Goal: Obtain resource: Download file/media

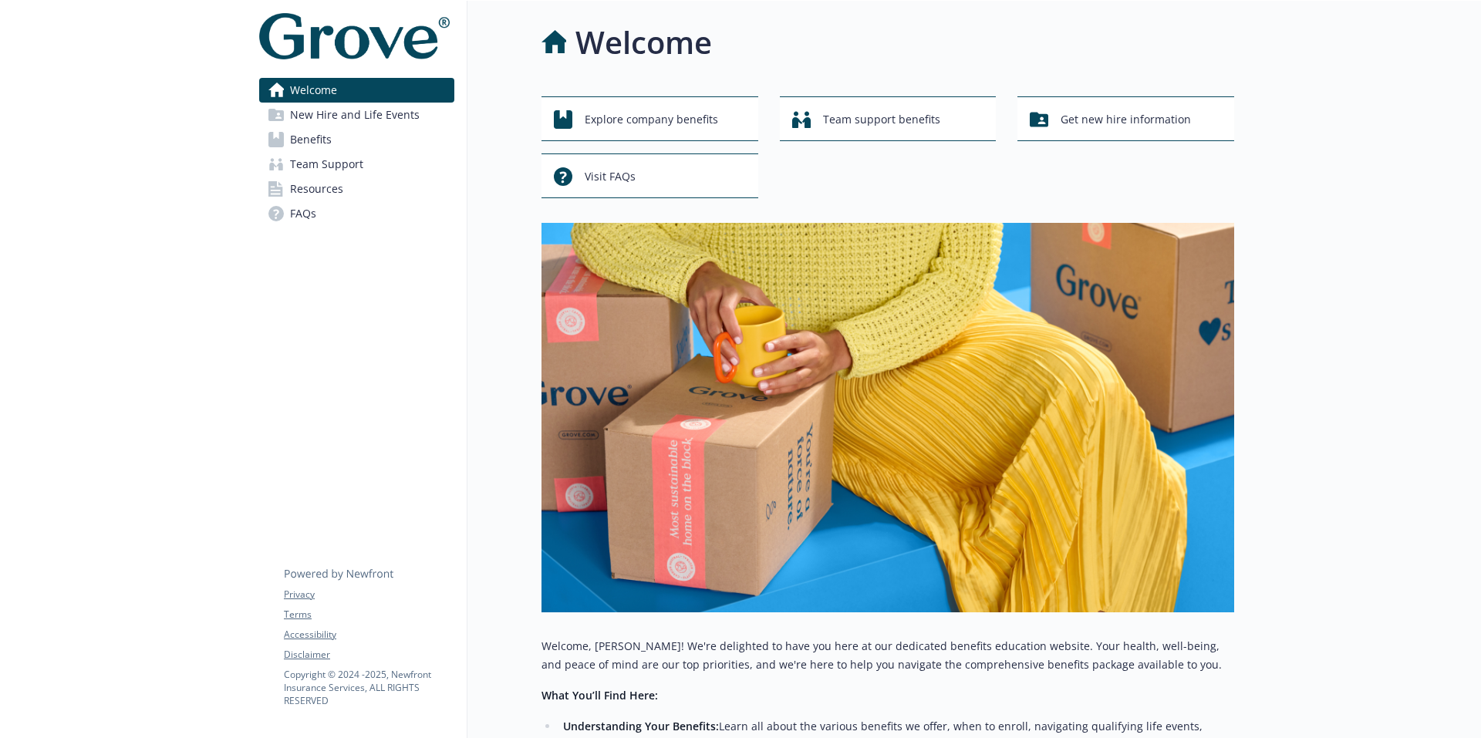
click at [331, 142] on span "Benefits" at bounding box center [311, 139] width 42 height 25
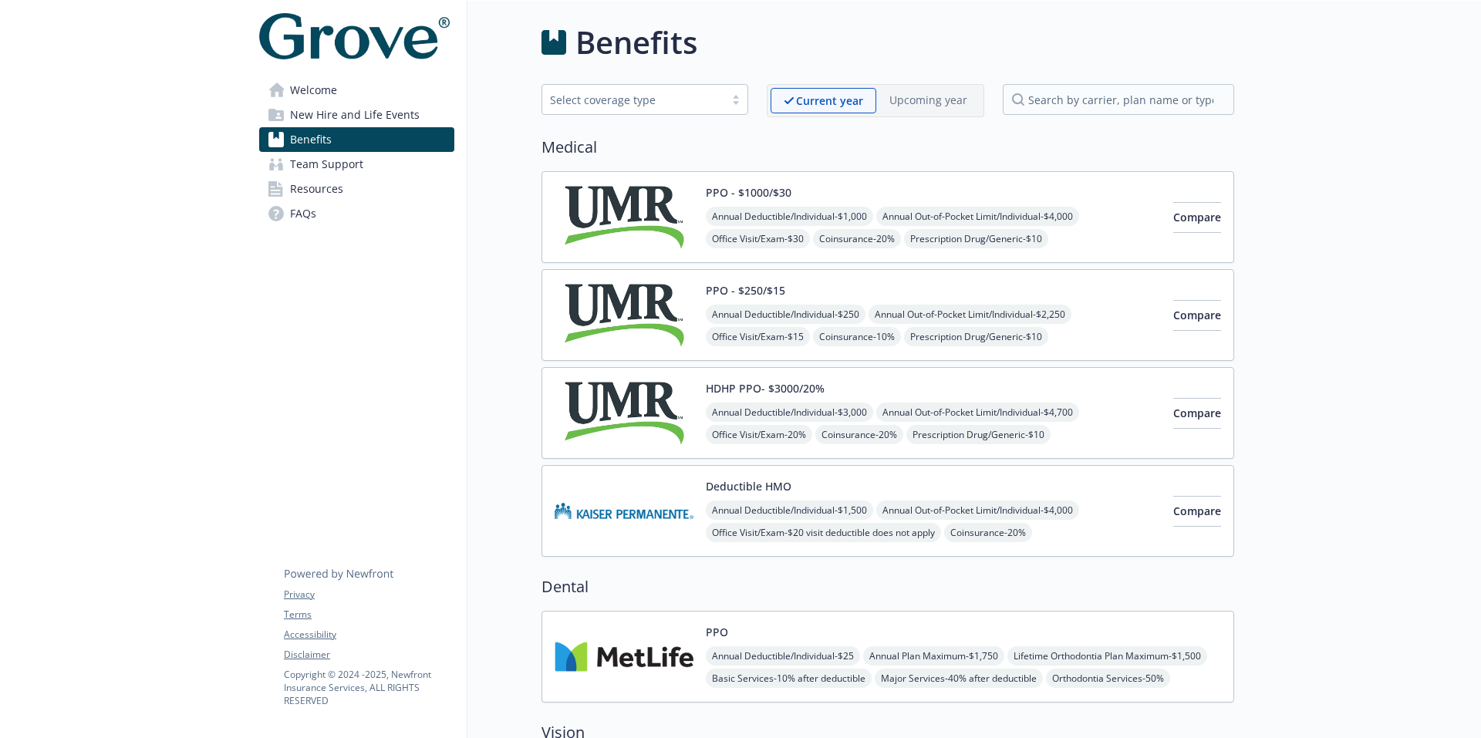
click at [369, 115] on span "New Hire and Life Events" at bounding box center [355, 115] width 130 height 25
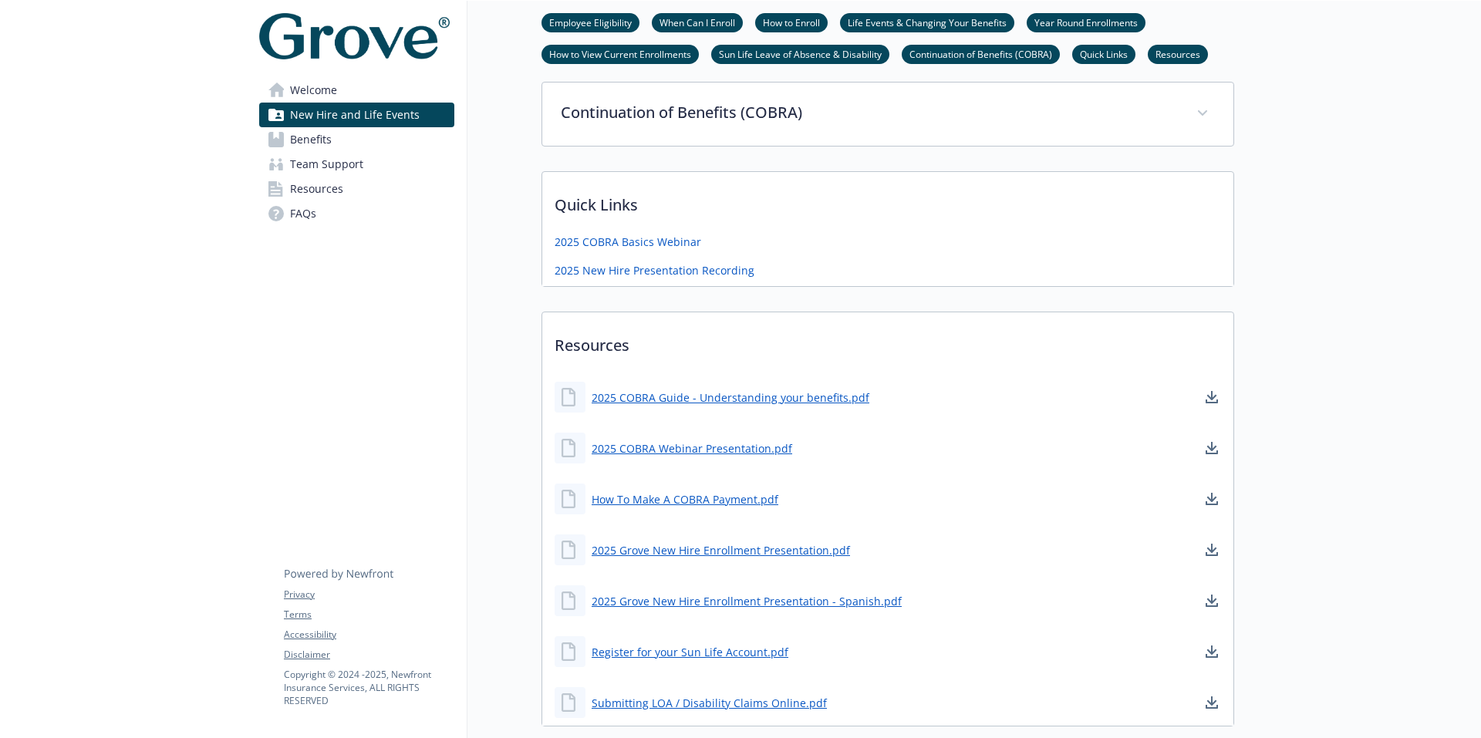
scroll to position [1080, 0]
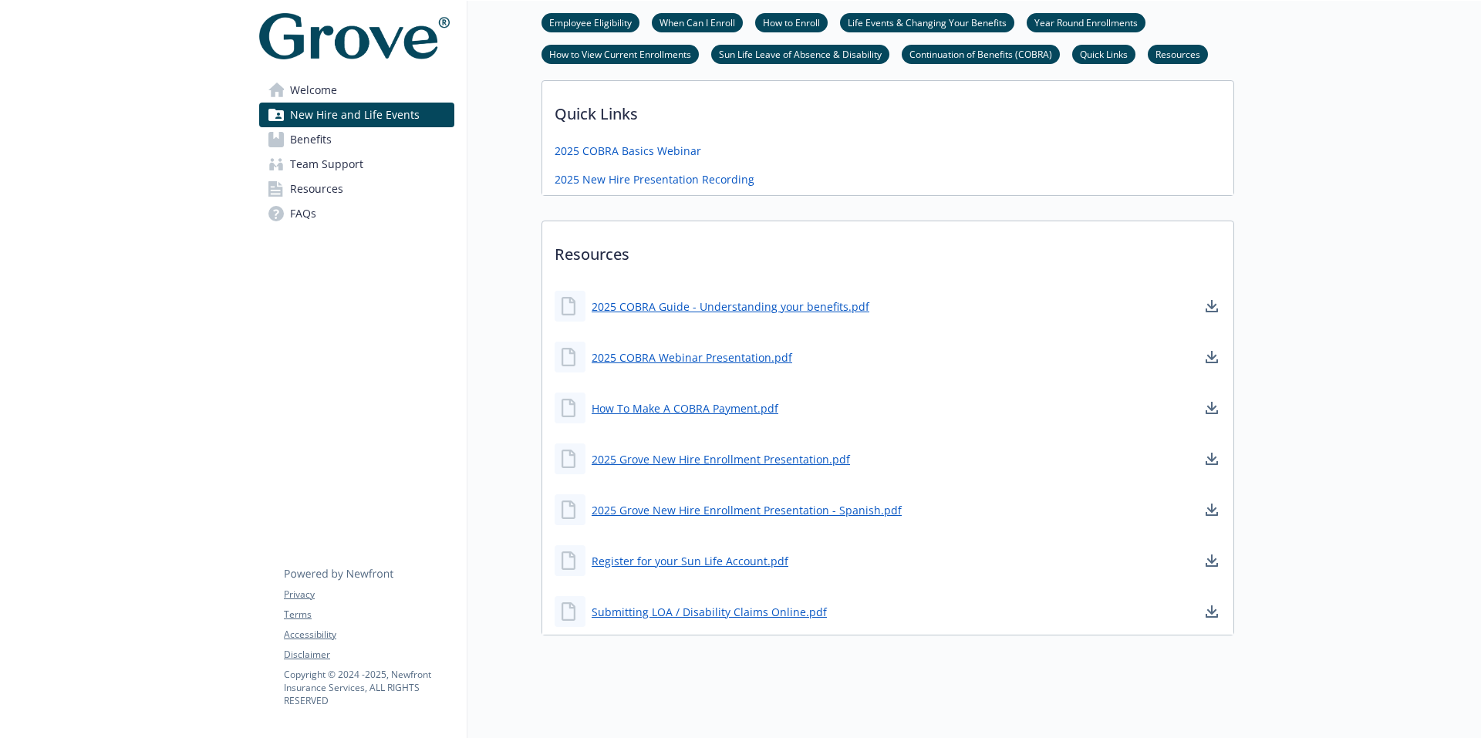
click at [358, 138] on link "Benefits" at bounding box center [356, 139] width 195 height 25
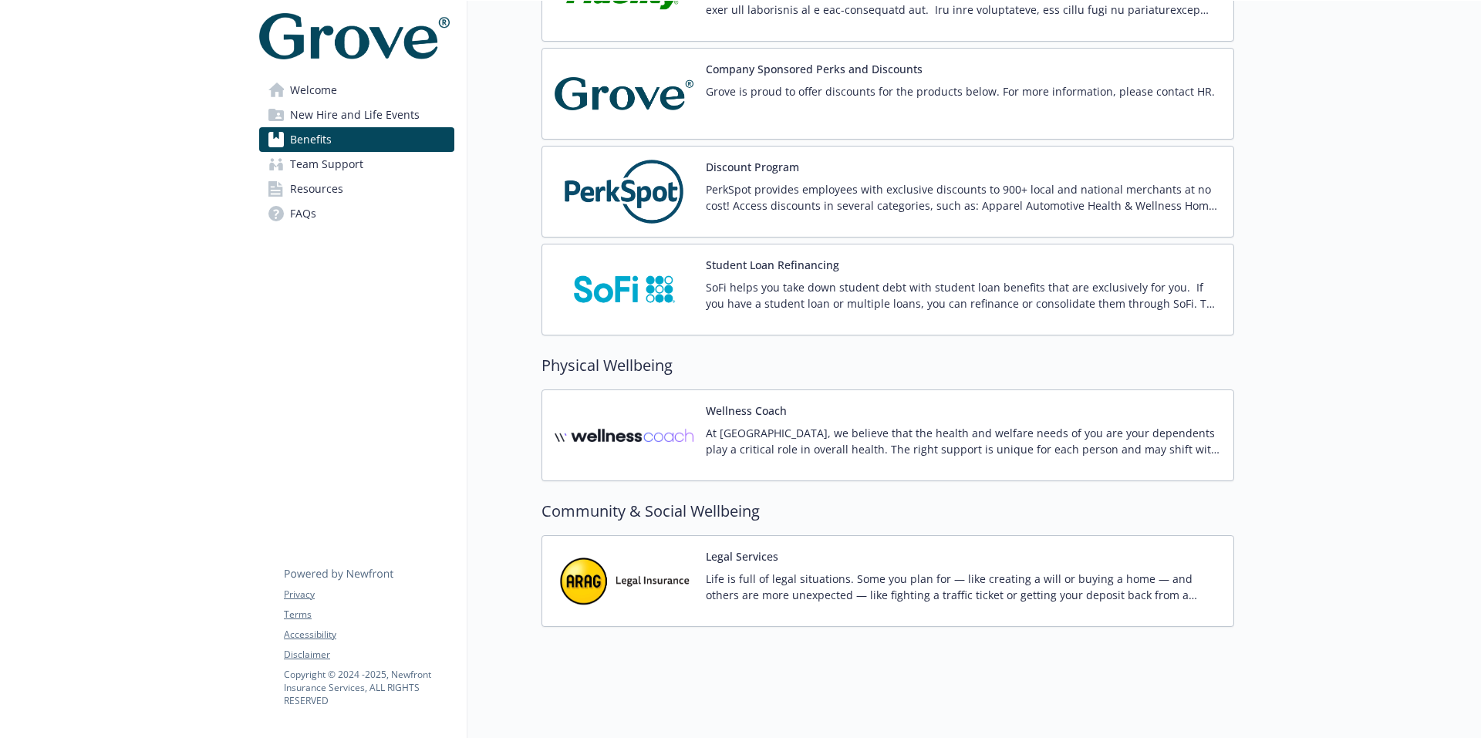
scroll to position [2330, 0]
click at [357, 174] on span "Team Support" at bounding box center [326, 164] width 73 height 25
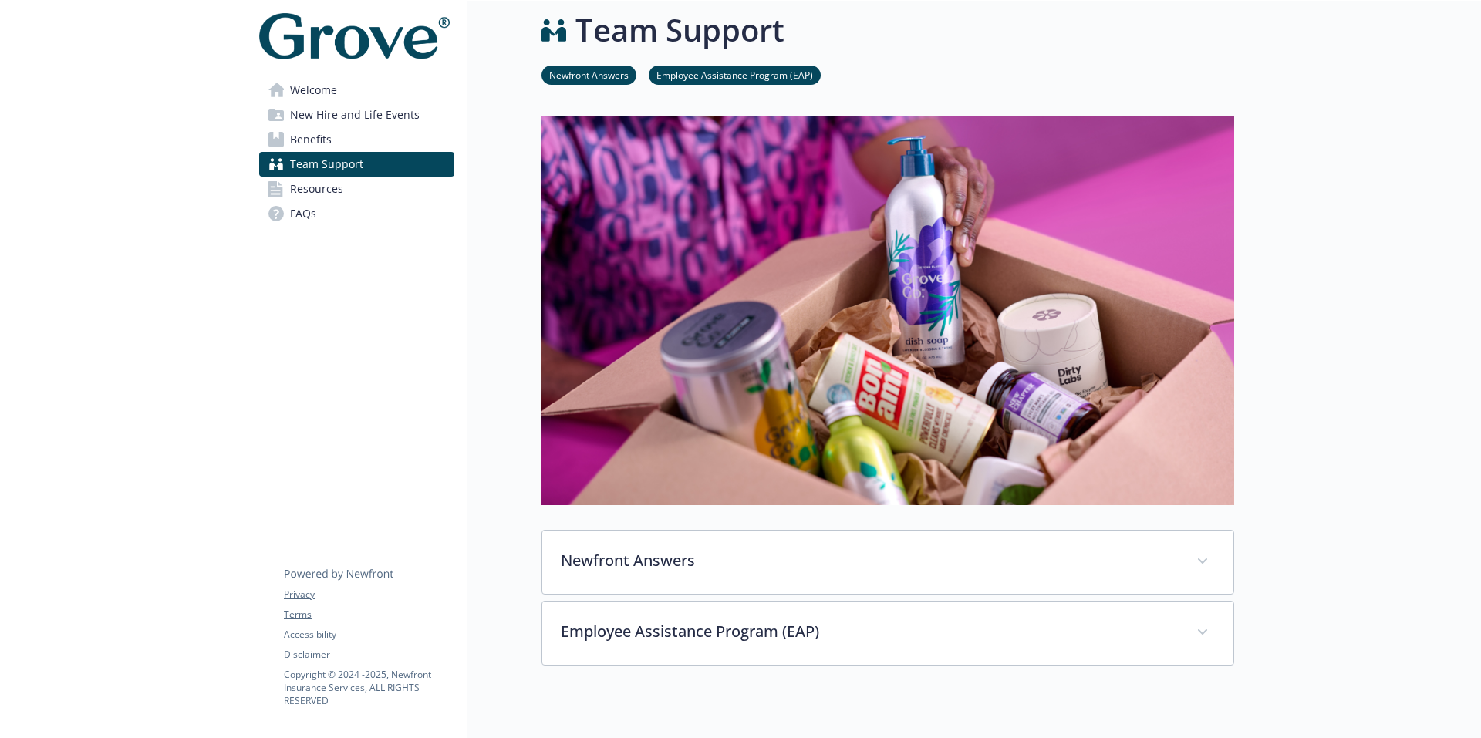
scroll to position [255, 0]
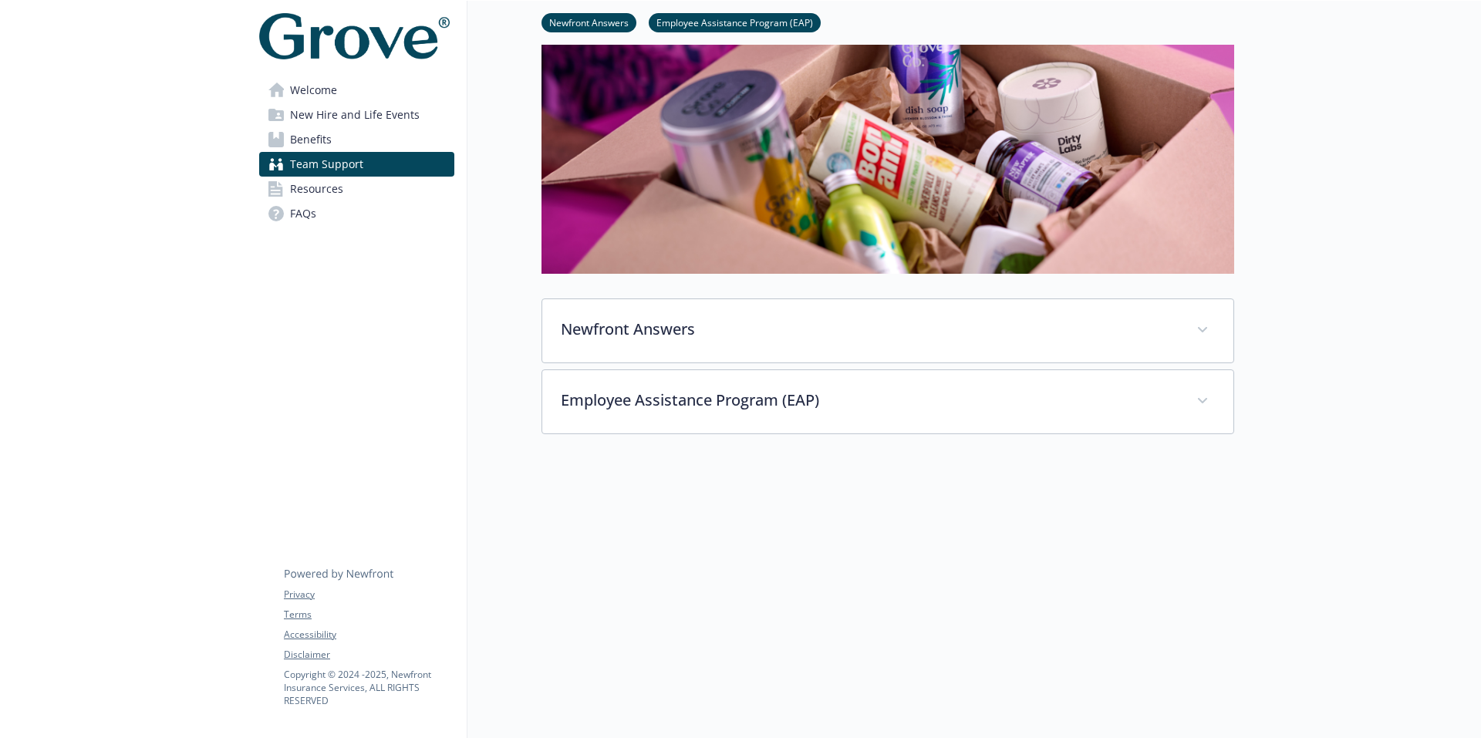
click at [354, 195] on link "Resources" at bounding box center [356, 189] width 195 height 25
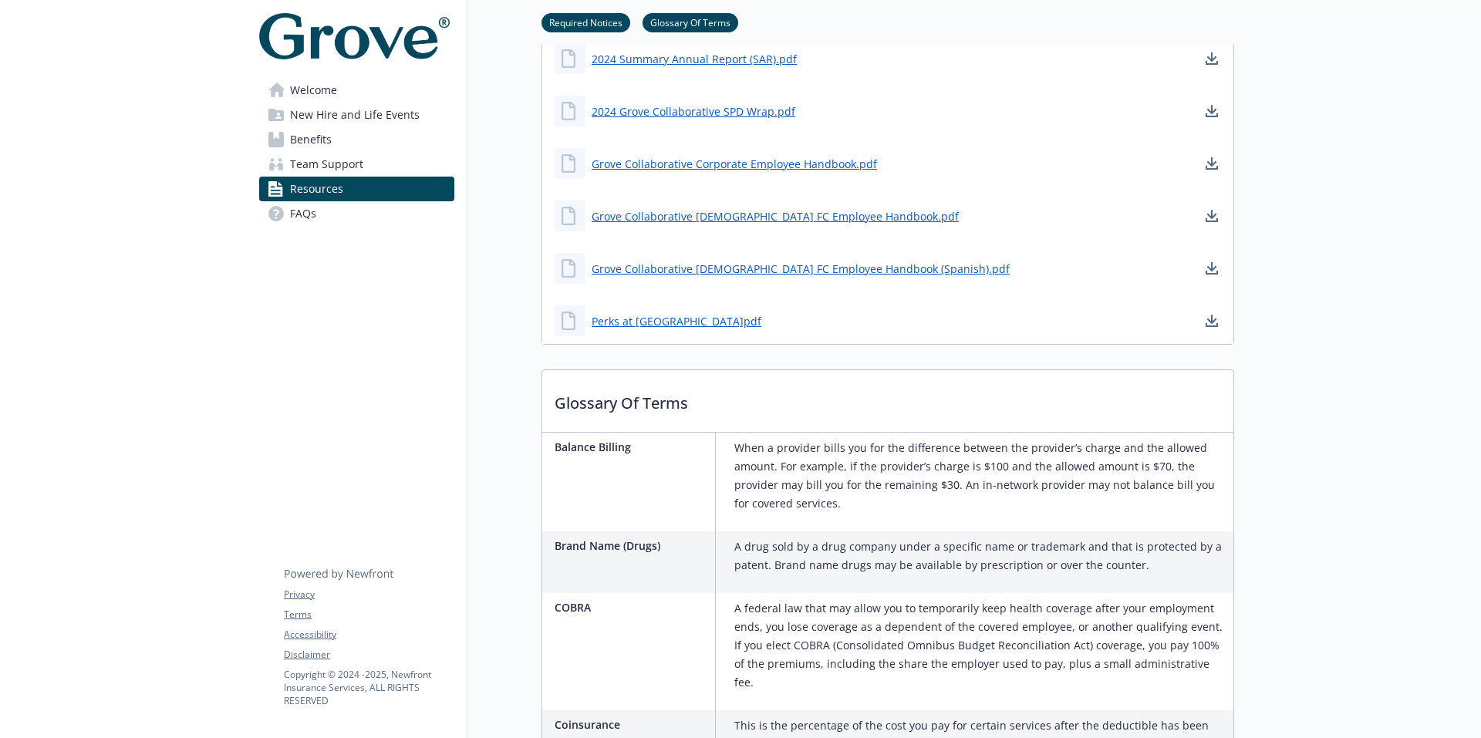
scroll to position [1335, 0]
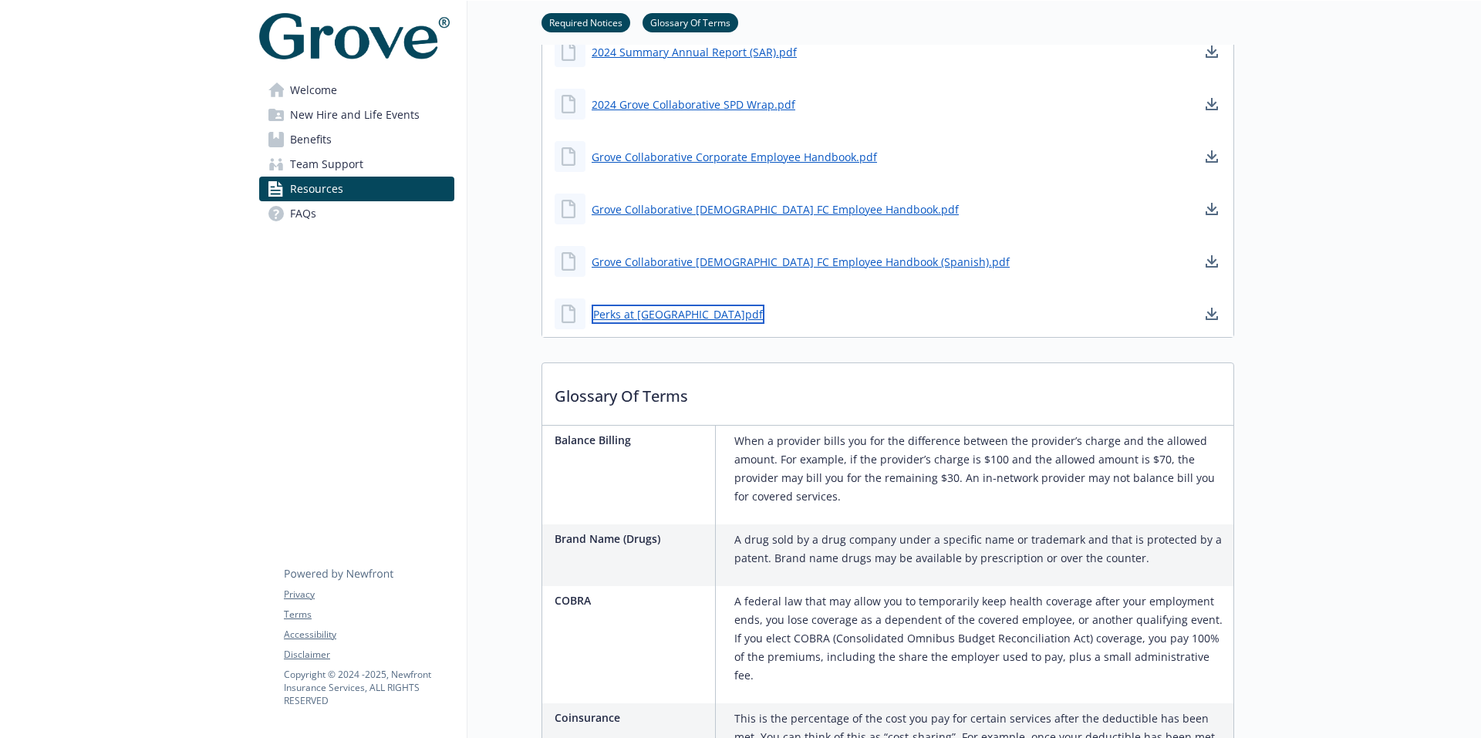
click at [628, 317] on link "Perks at [GEOGRAPHIC_DATA]pdf" at bounding box center [677, 314] width 173 height 19
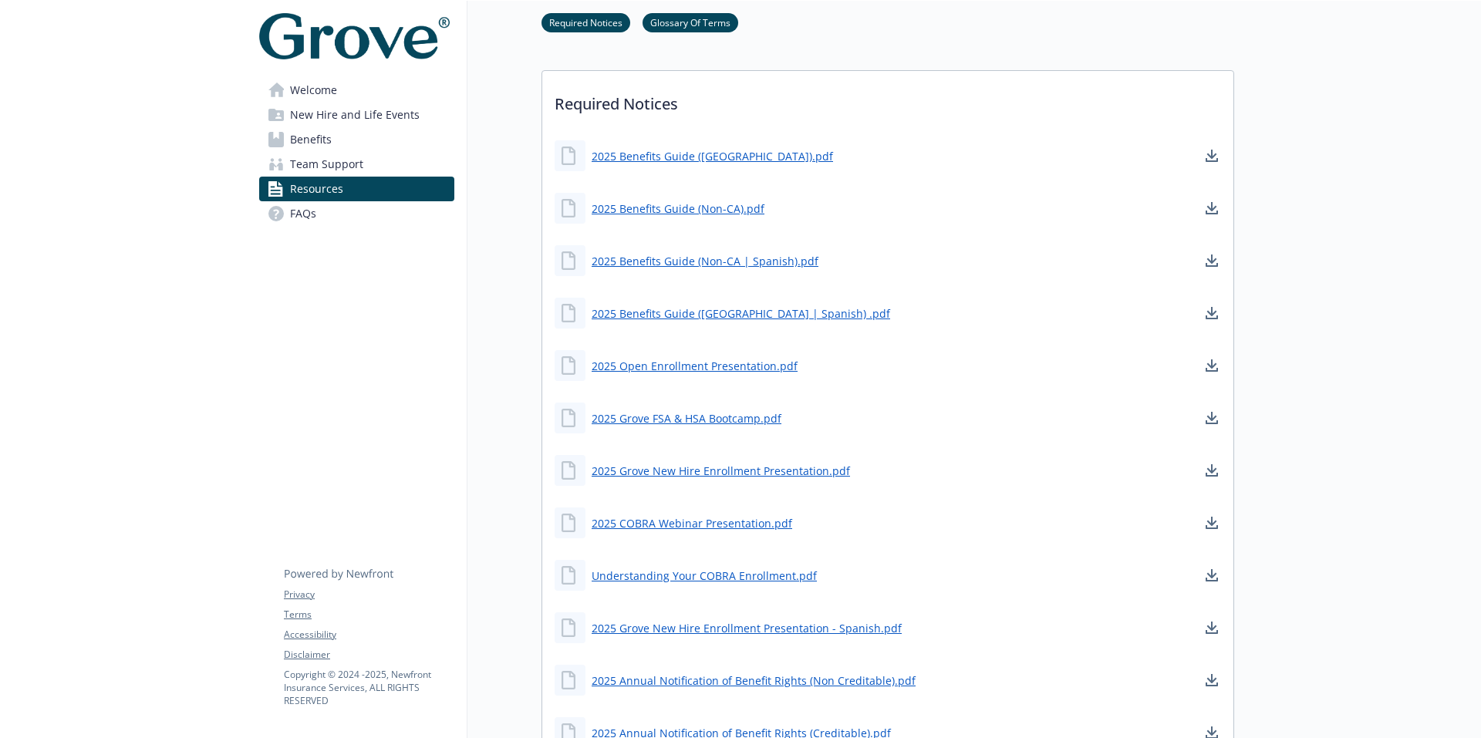
scroll to position [487, 0]
